Goal: Information Seeking & Learning: Learn about a topic

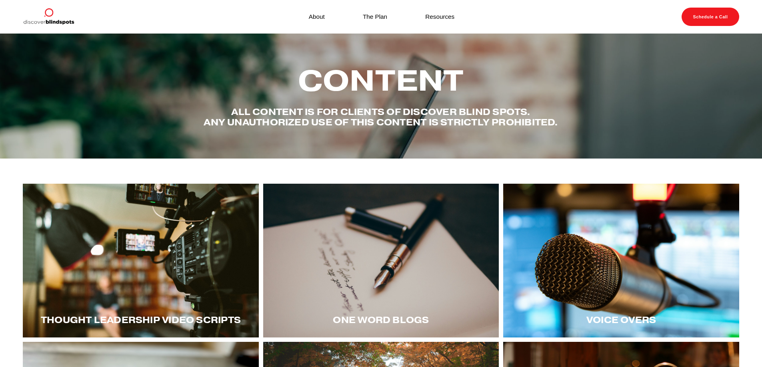
scroll to position [87, 0]
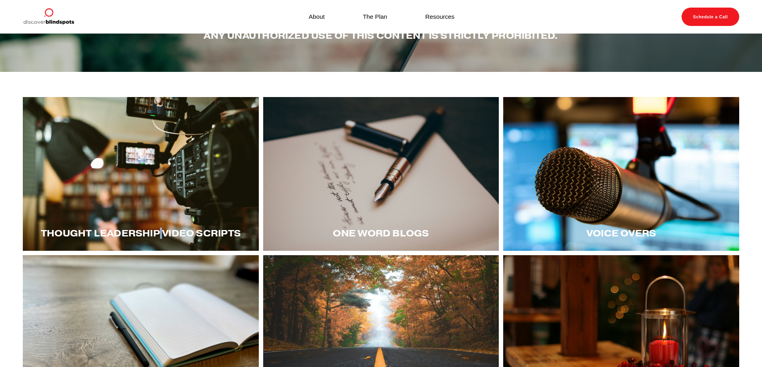
click at [173, 158] on div at bounding box center [141, 174] width 236 height 154
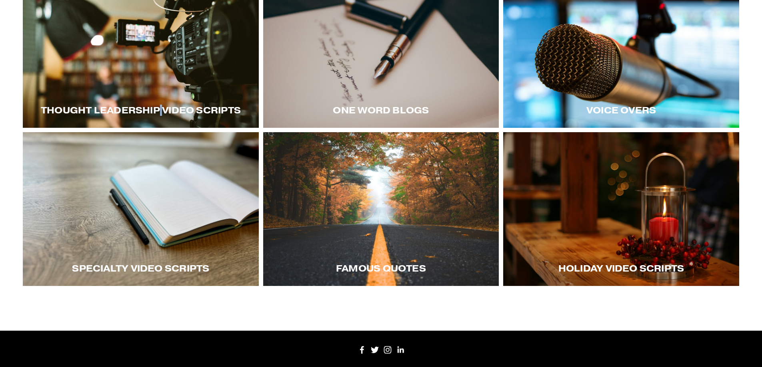
scroll to position [211, 0]
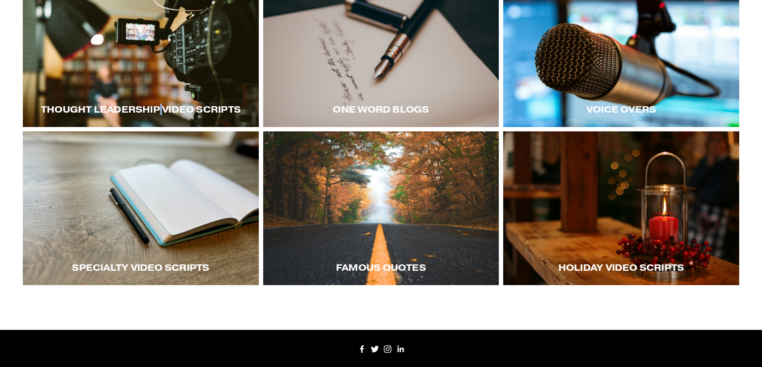
click at [173, 206] on div at bounding box center [141, 209] width 236 height 154
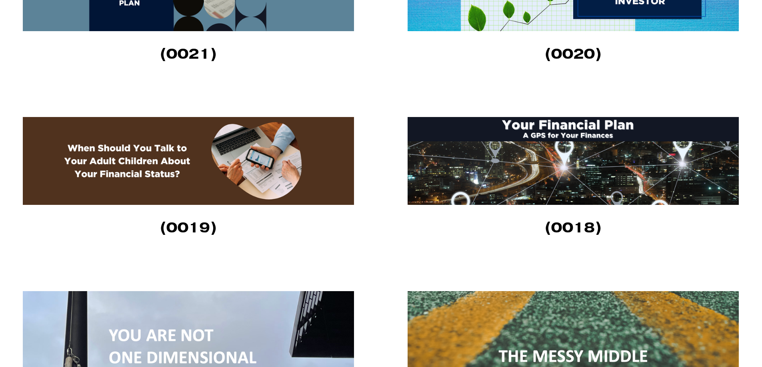
scroll to position [1243, 0]
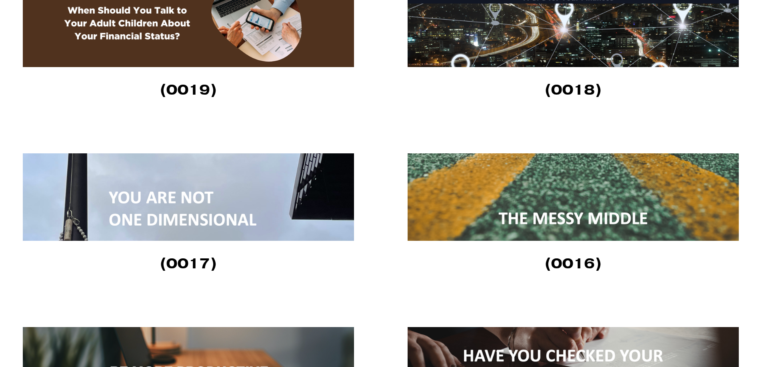
click at [552, 221] on img at bounding box center [572, 198] width 331 height 88
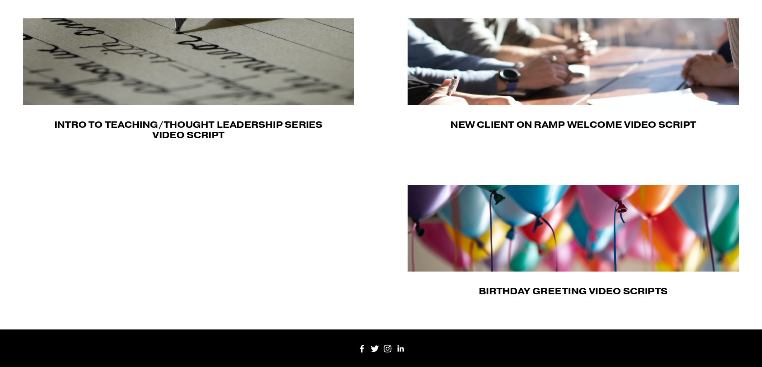
scroll to position [293, 0]
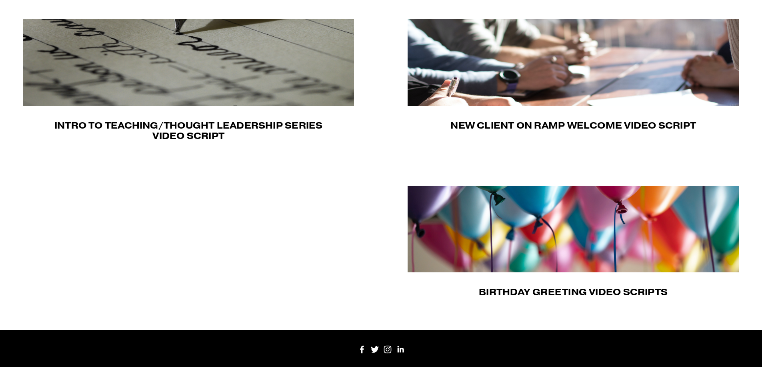
click at [550, 258] on img at bounding box center [572, 229] width 331 height 87
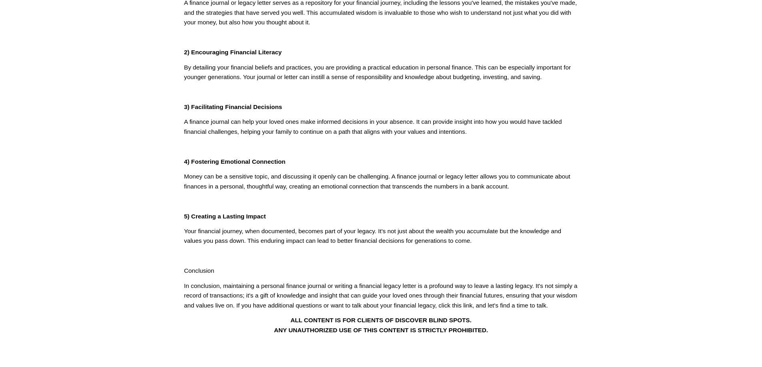
scroll to position [210, 0]
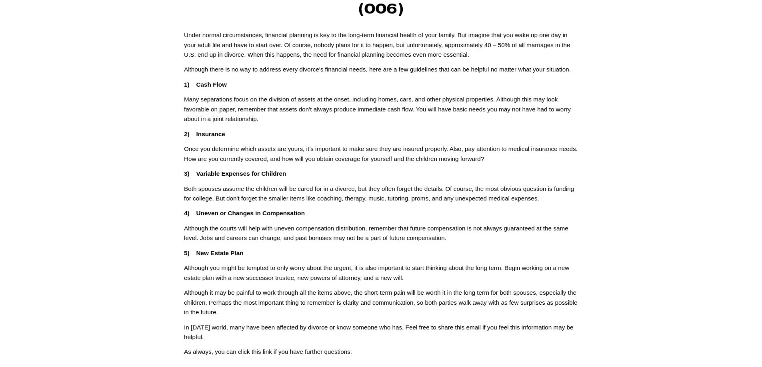
scroll to position [82, 0]
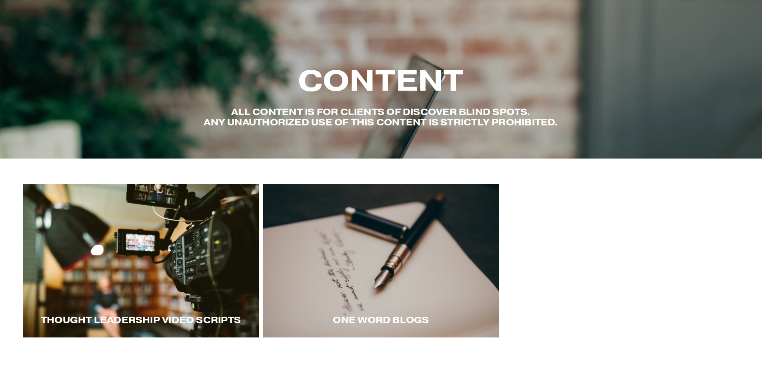
scroll to position [211, 0]
